Goal: Navigation & Orientation: Go to known website

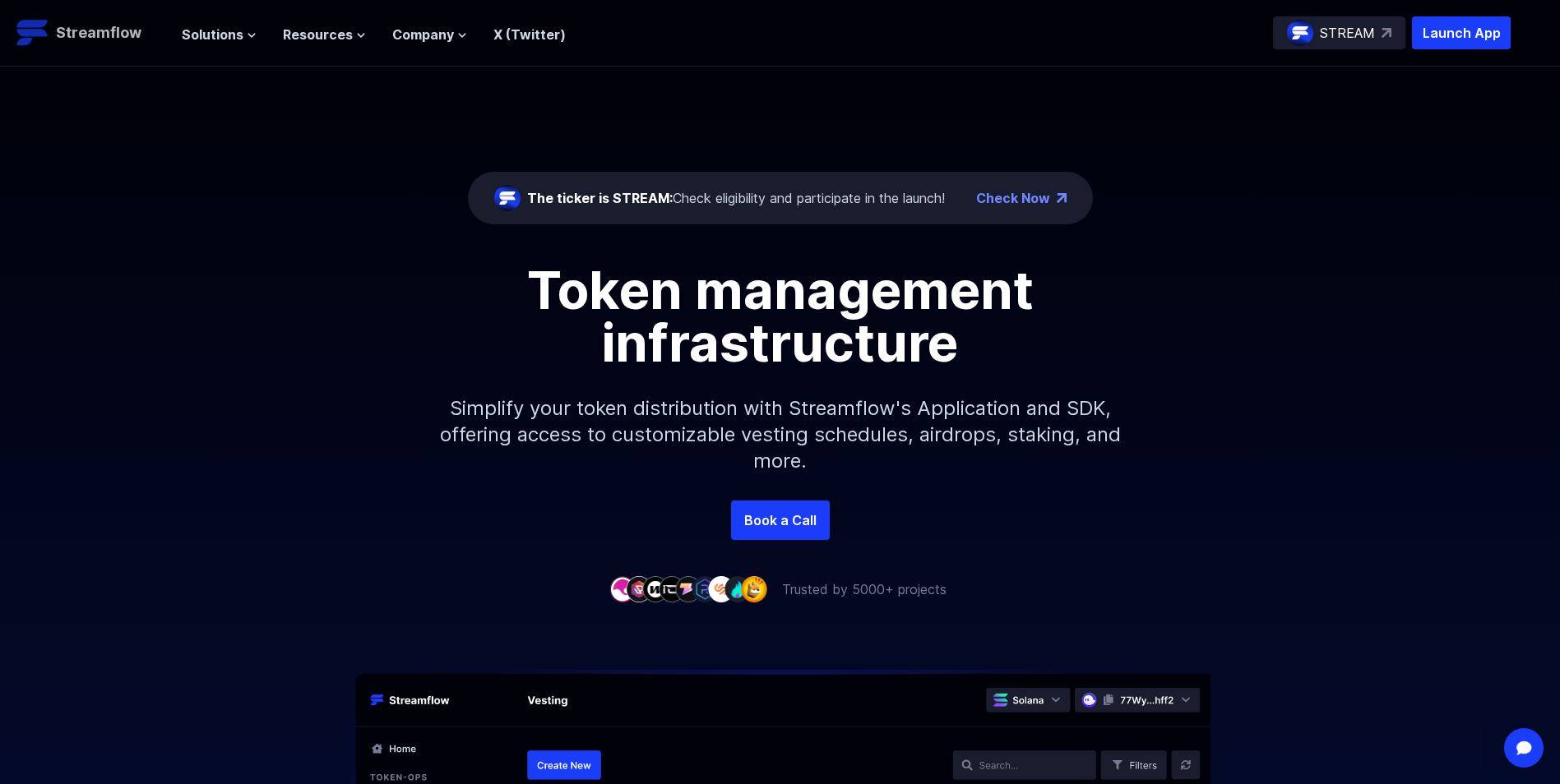
click at [90, 25] on p "Streamflow" at bounding box center [98, 33] width 85 height 23
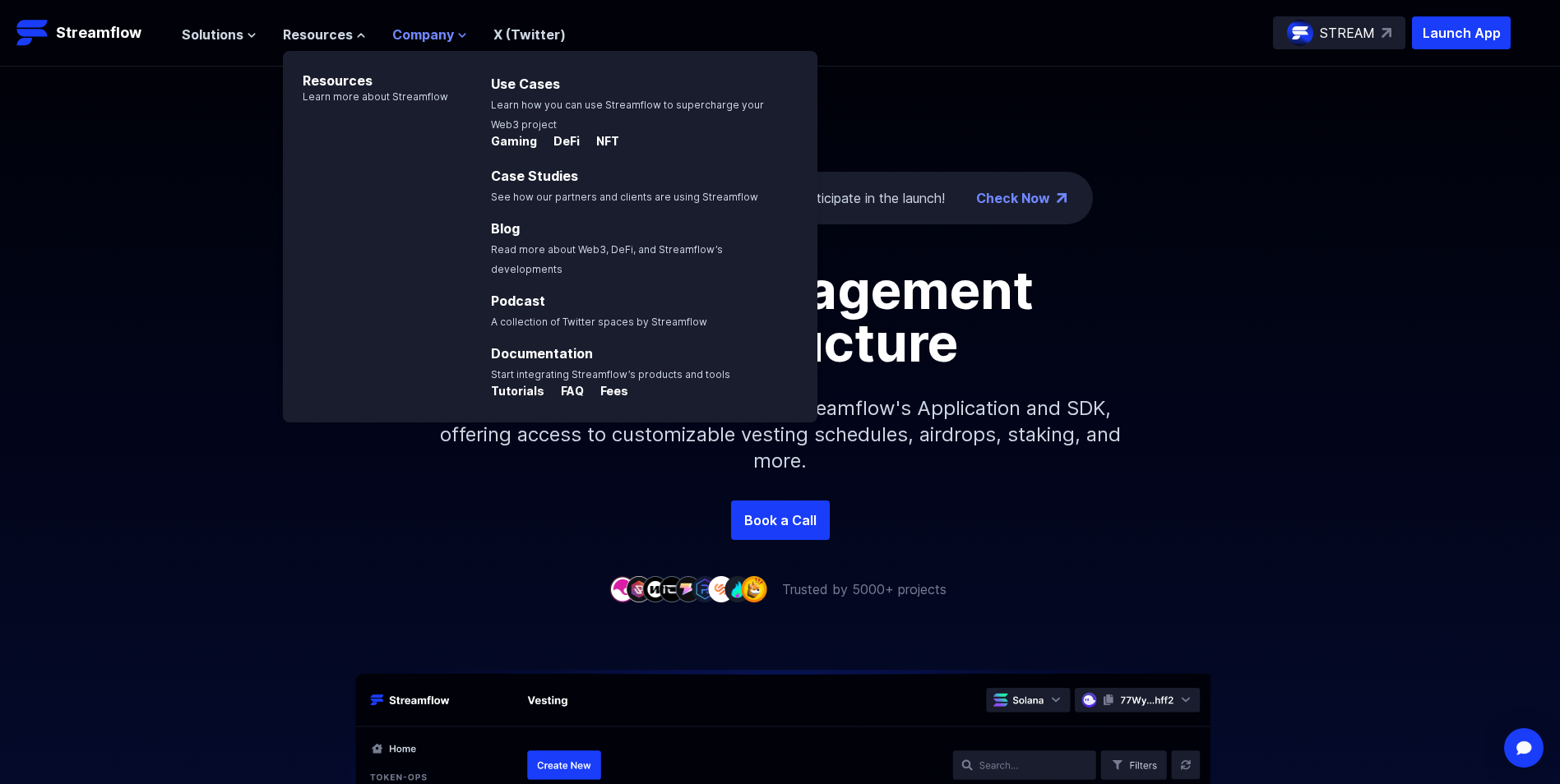
click at [457, 36] on icon at bounding box center [462, 35] width 10 height 10
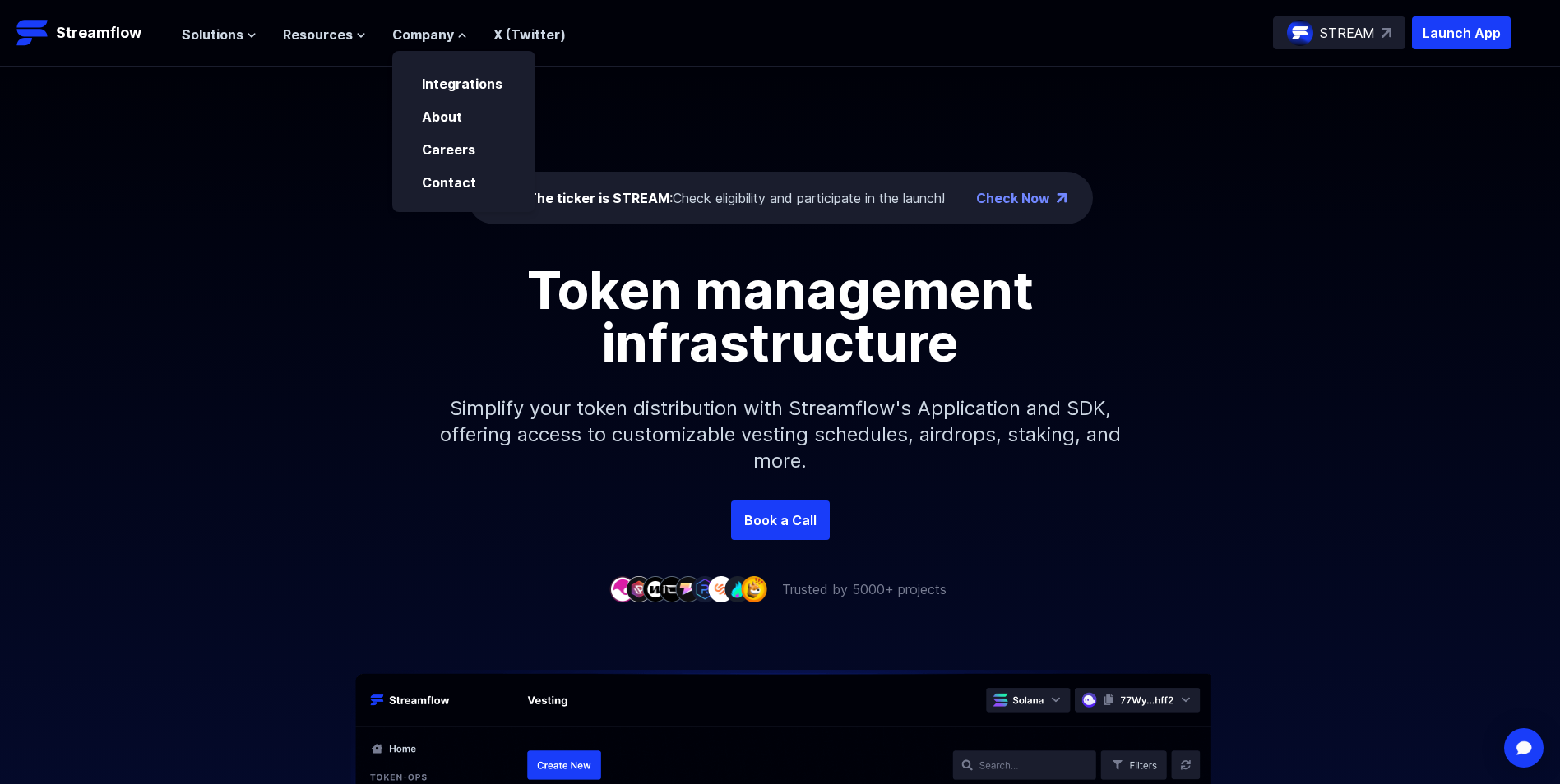
click at [171, 433] on div "Token management infrastructure Simplify your token distribution with Streamflo…" at bounding box center [780, 381] width 1560 height 237
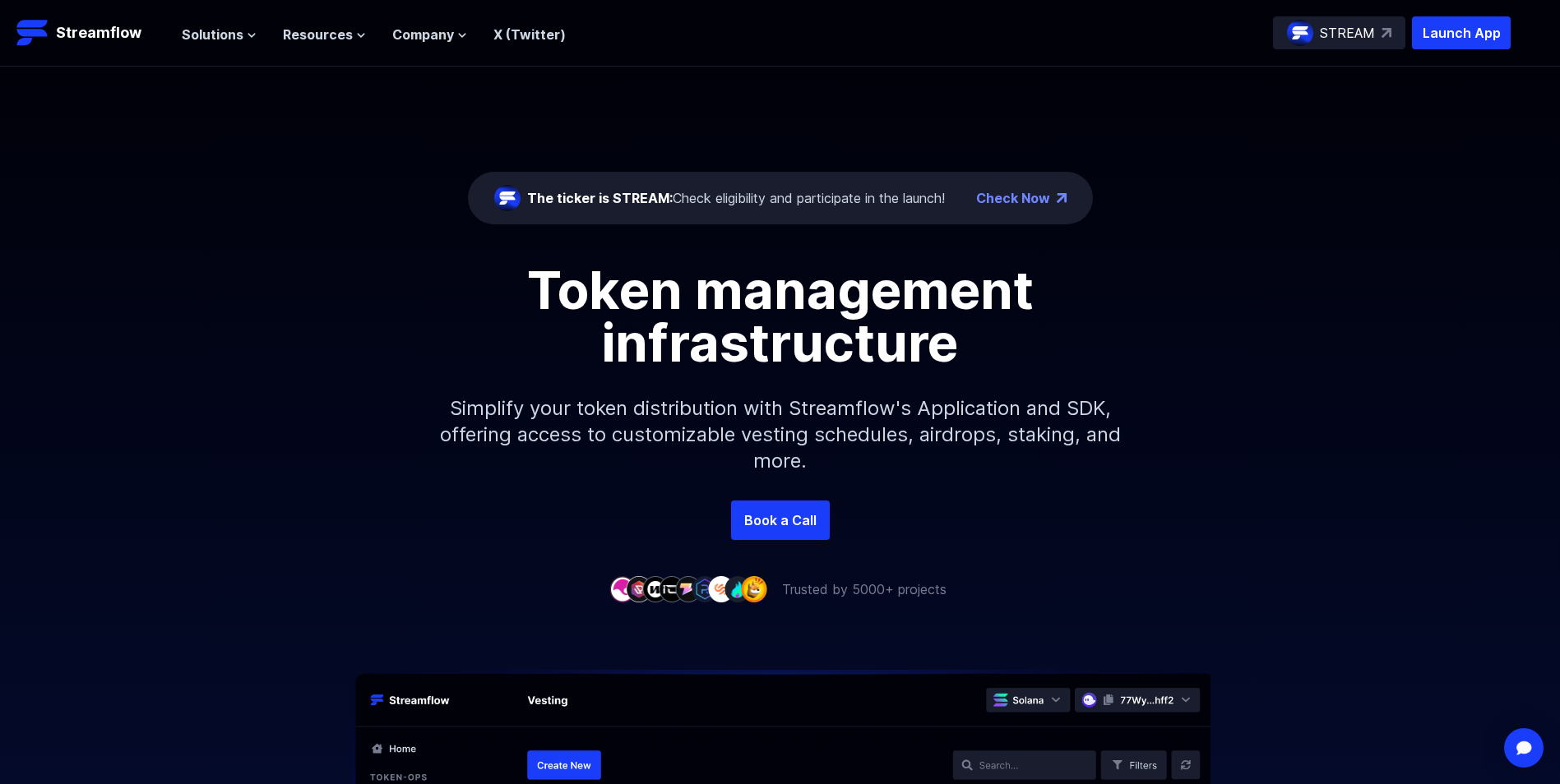
click at [784, 203] on div "The ticker is STREAM: Check eligibility and participate in the launch!" at bounding box center [736, 198] width 418 height 19
click at [760, 194] on div "The ticker is STREAM: Check eligibility and participate in the launch!" at bounding box center [736, 198] width 418 height 19
drag, startPoint x: 760, startPoint y: 194, endPoint x: 750, endPoint y: 196, distance: 10.2
click at [750, 196] on div "The ticker is STREAM: Check eligibility and participate in the launch!" at bounding box center [736, 198] width 418 height 19
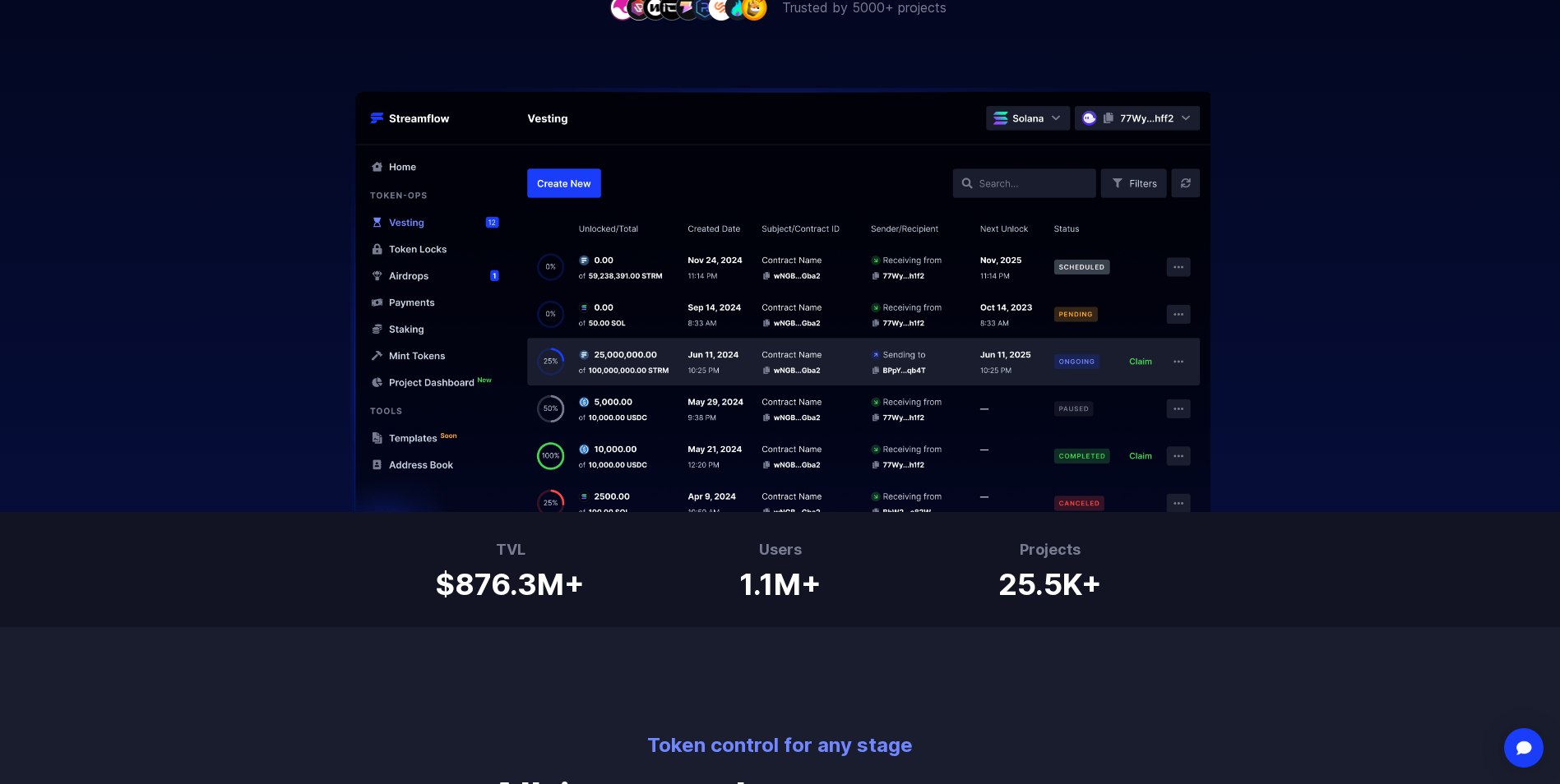
scroll to position [575, 0]
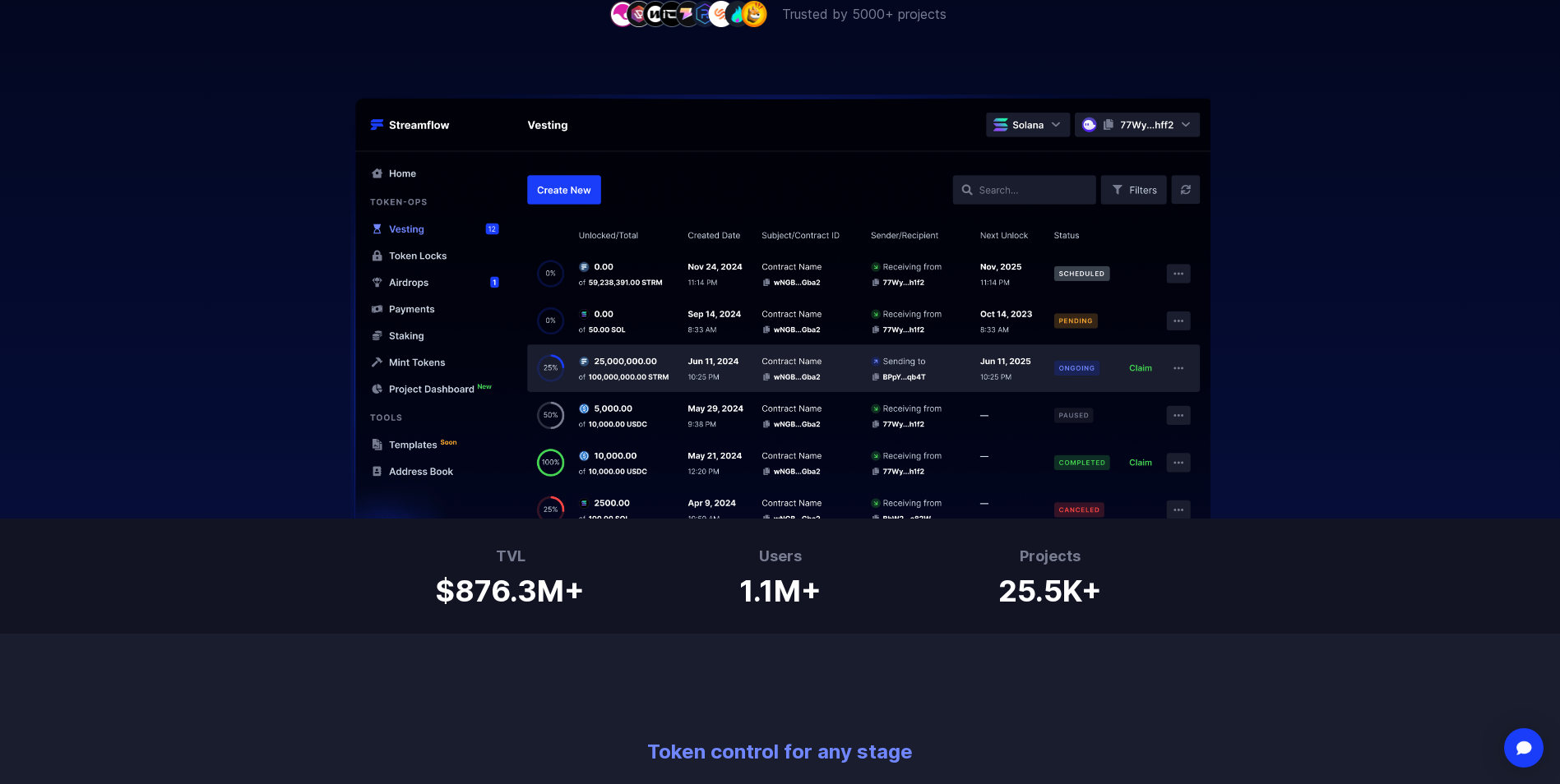
click at [411, 255] on img at bounding box center [780, 306] width 1052 height 424
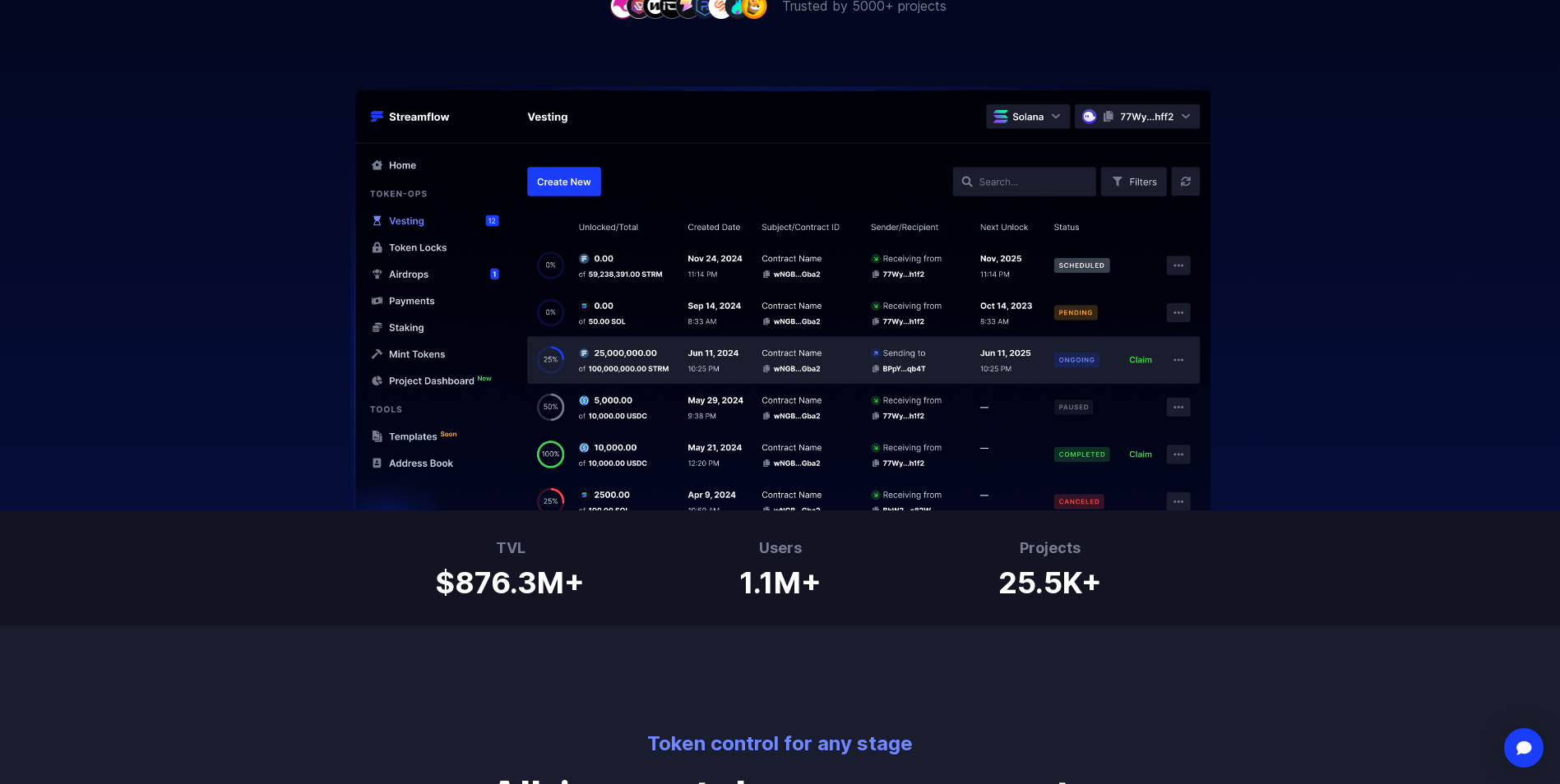
scroll to position [0, 0]
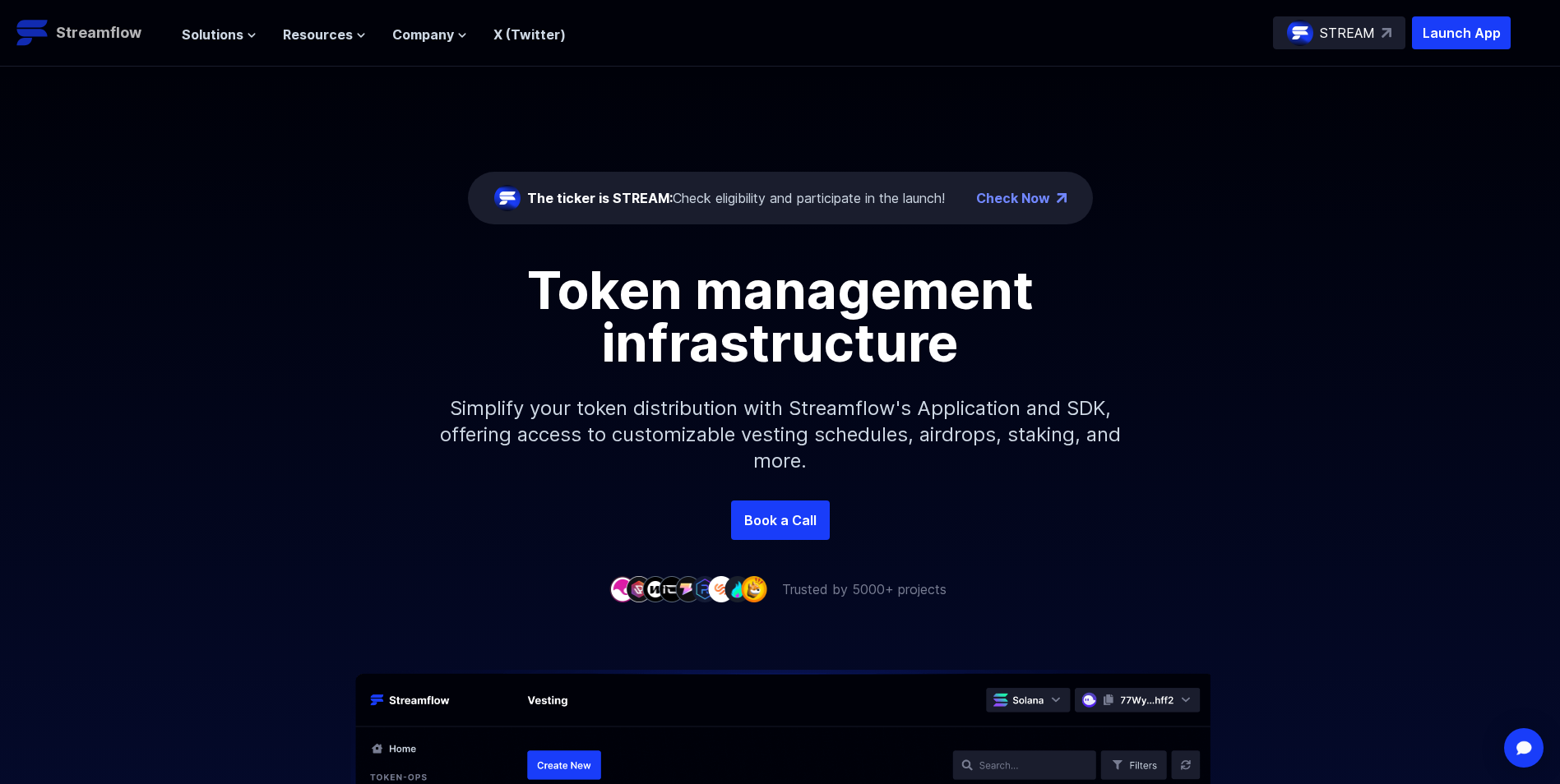
click at [94, 23] on p "Streamflow" at bounding box center [98, 33] width 85 height 23
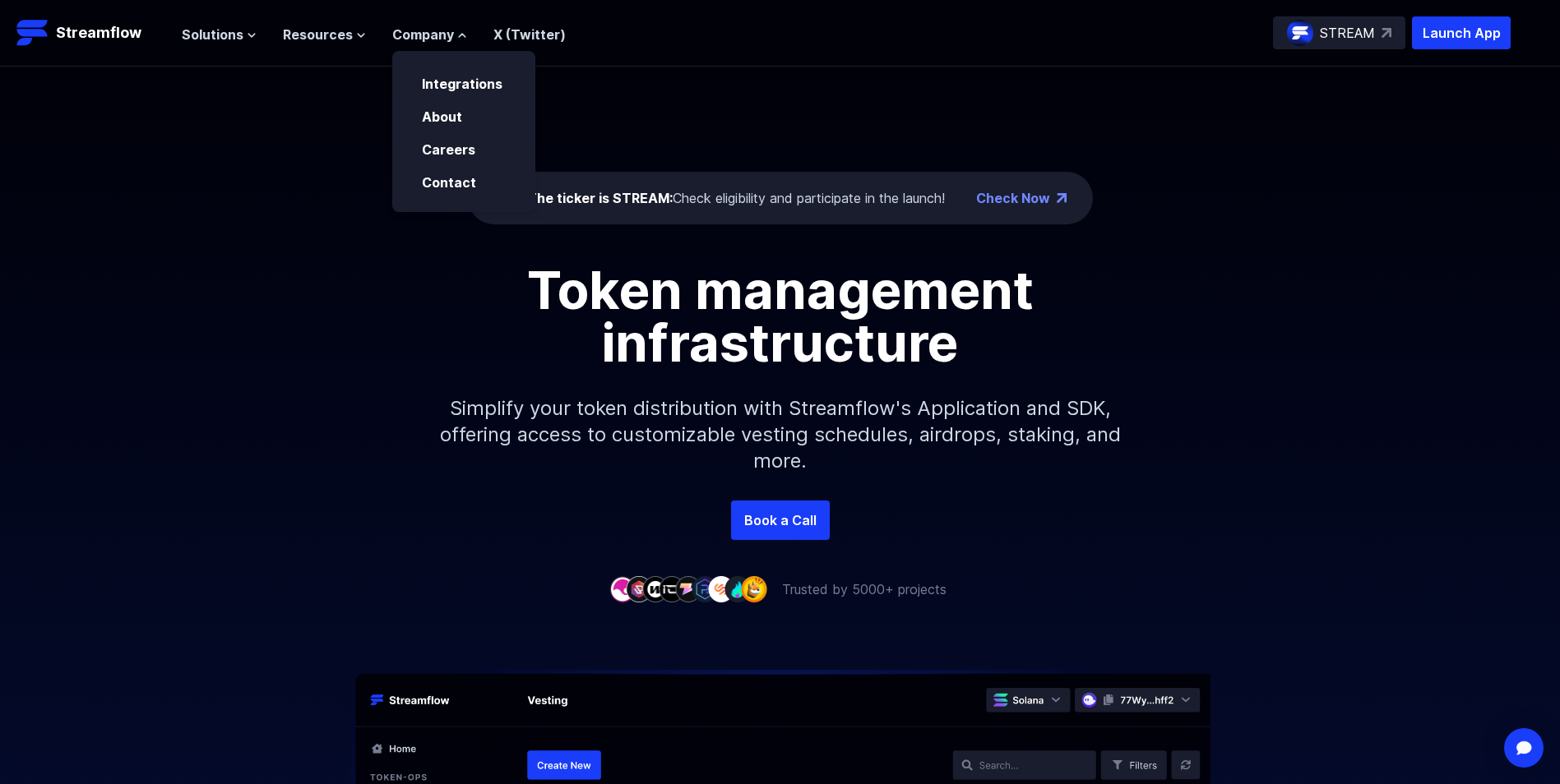
click at [533, 28] on link "X (Twitter)" at bounding box center [530, 34] width 72 height 17
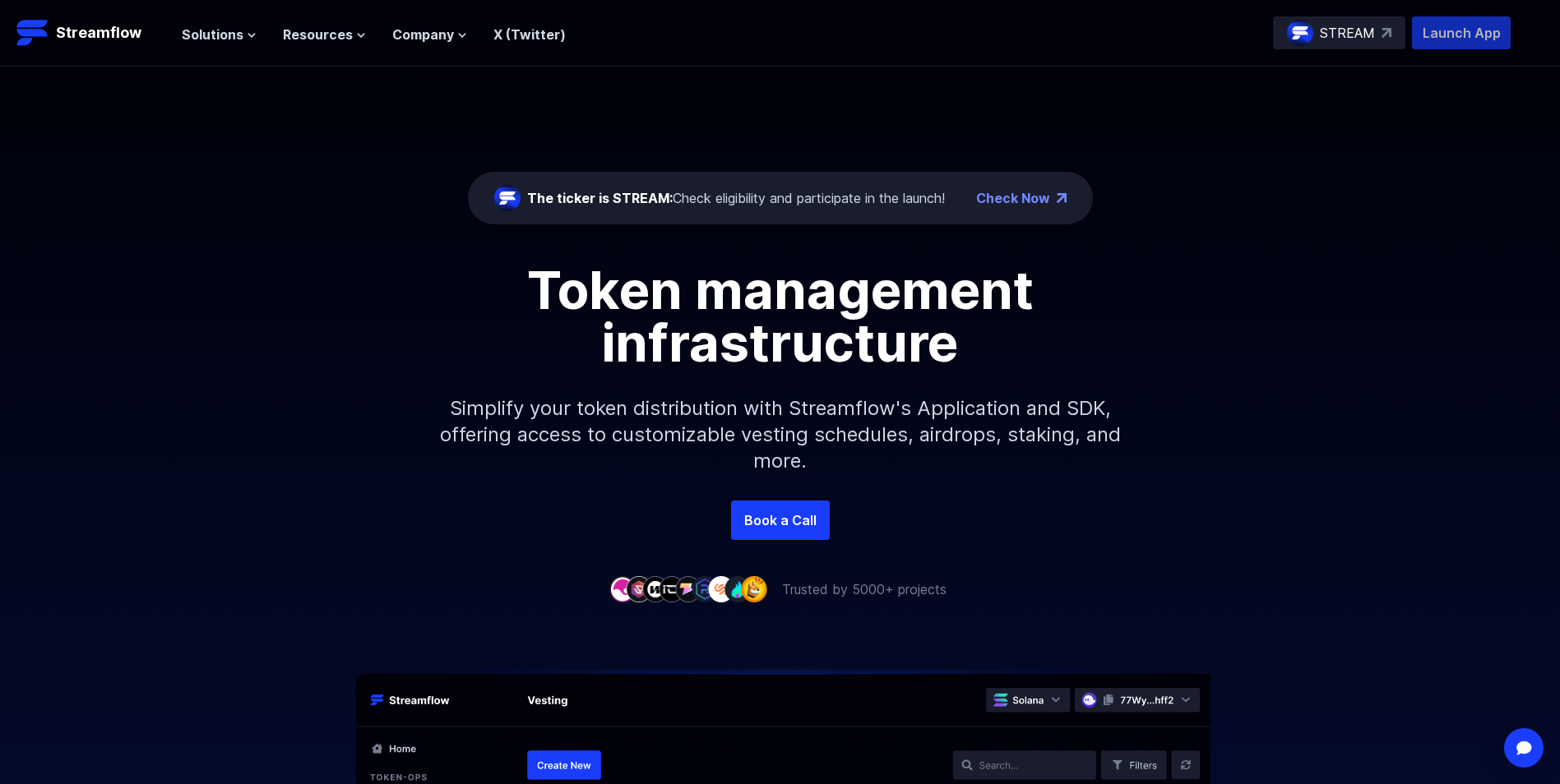
click at [1473, 30] on p "Launch App" at bounding box center [1461, 33] width 99 height 33
